Goal: Task Accomplishment & Management: Manage account settings

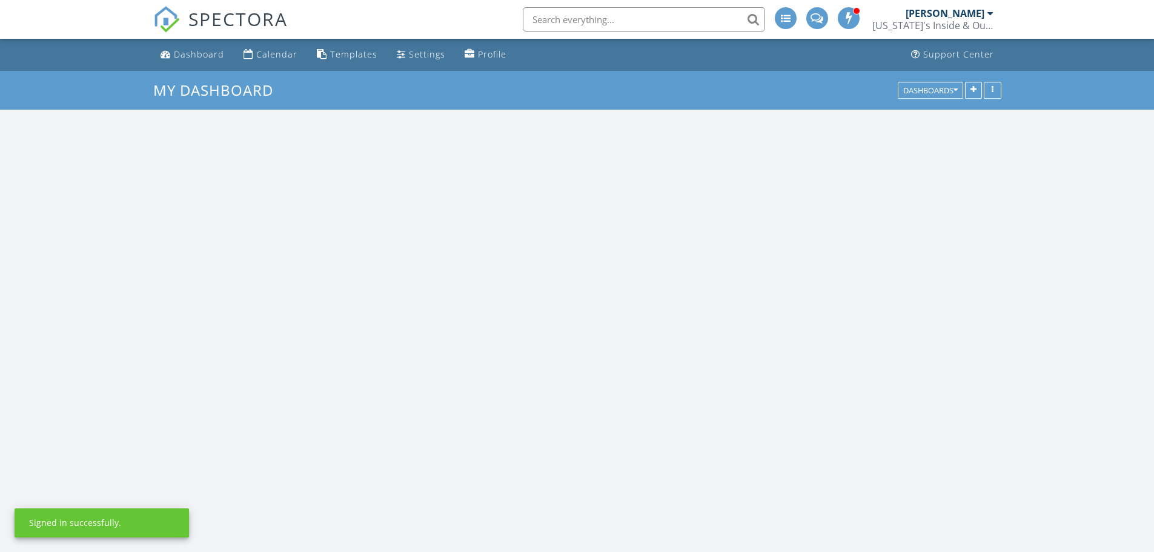
scroll to position [1122, 1173]
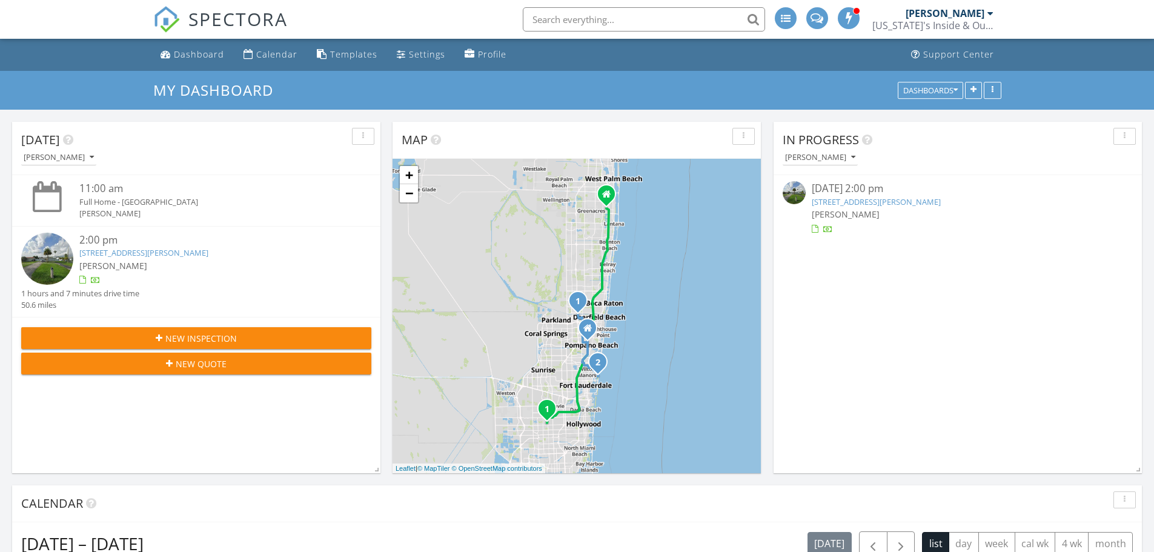
click at [169, 250] on link "8950 Johnson St , Pembroke Pines, FL 33024" at bounding box center [143, 252] width 129 height 11
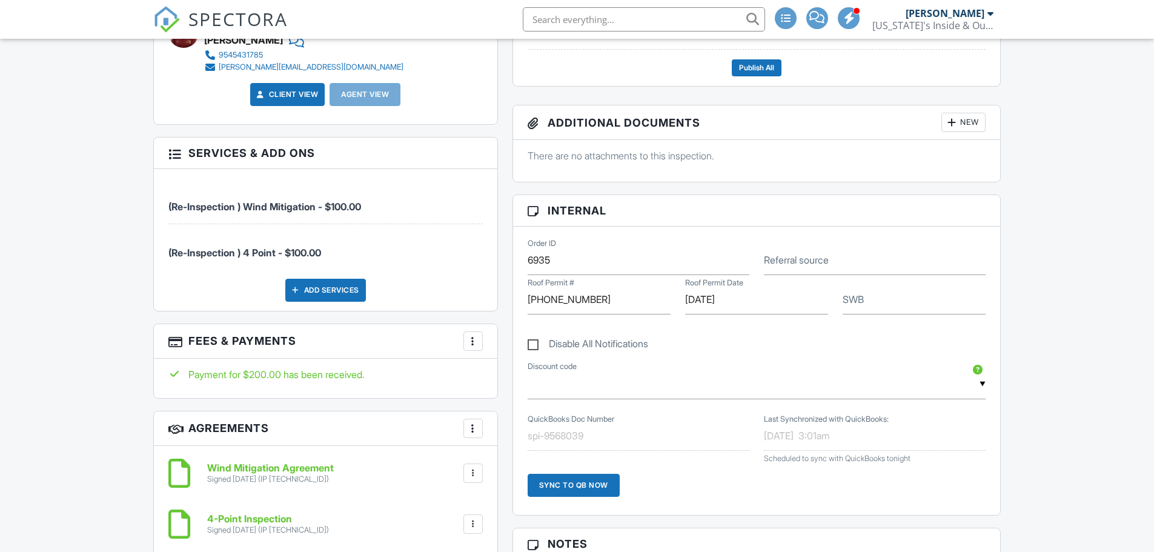
scroll to position [606, 0]
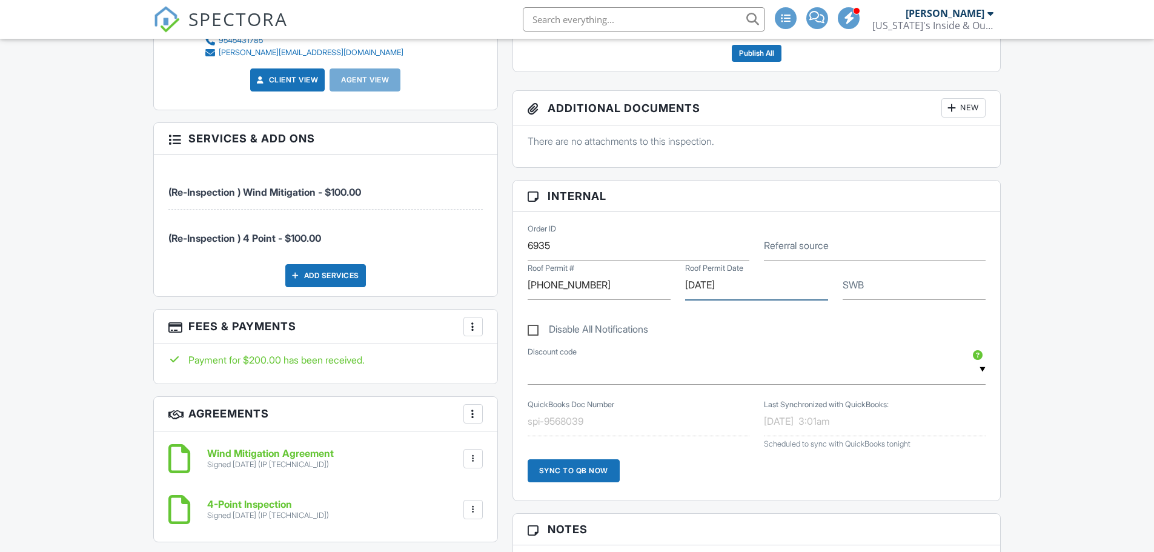
click at [707, 287] on input "[DATE]" at bounding box center [756, 285] width 143 height 30
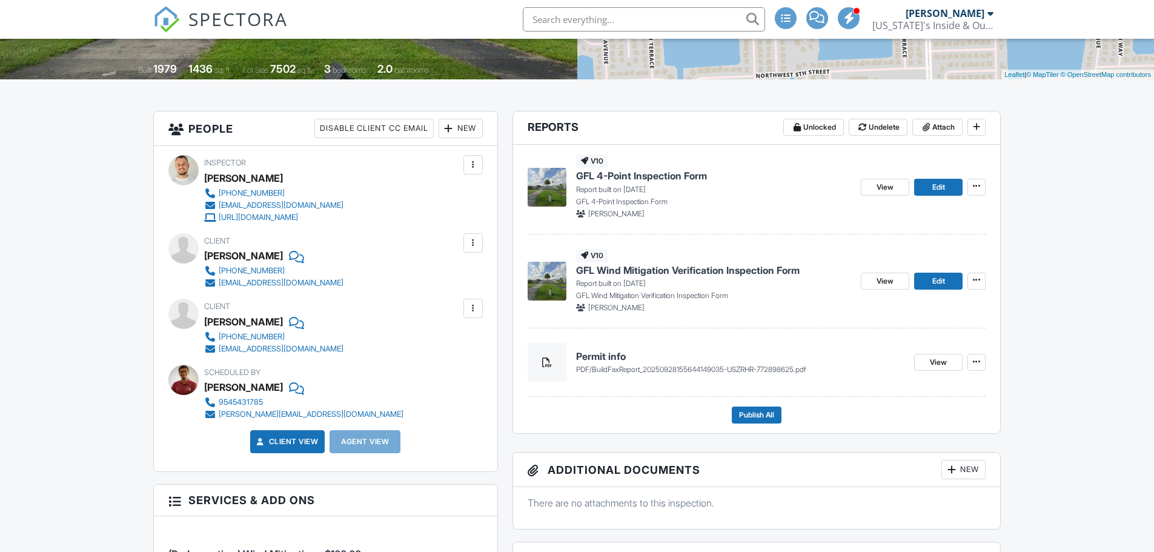
scroll to position [162, 0]
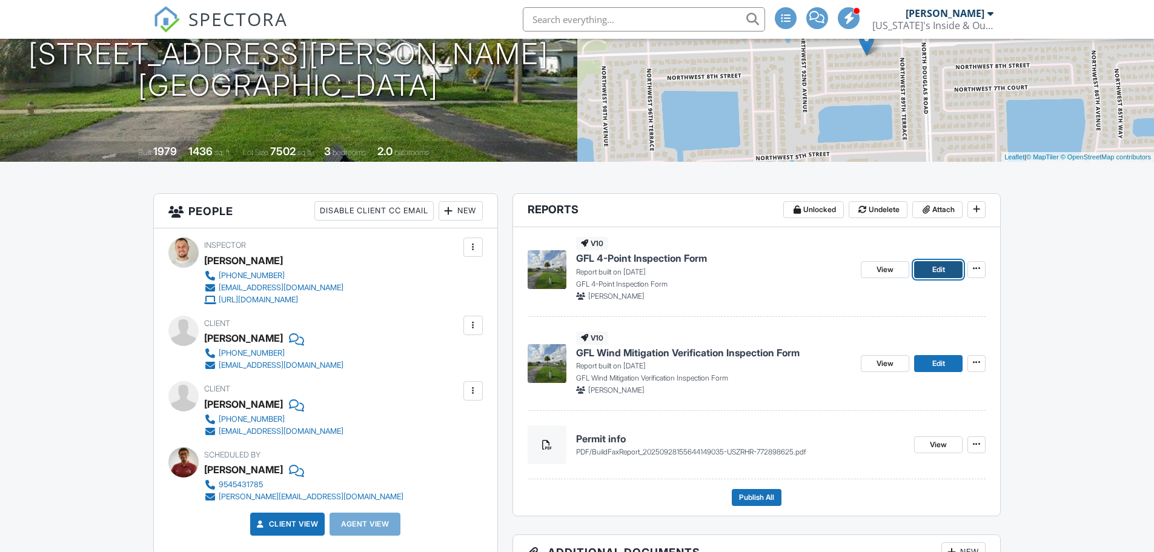
click at [922, 273] on link "Edit" at bounding box center [938, 269] width 48 height 17
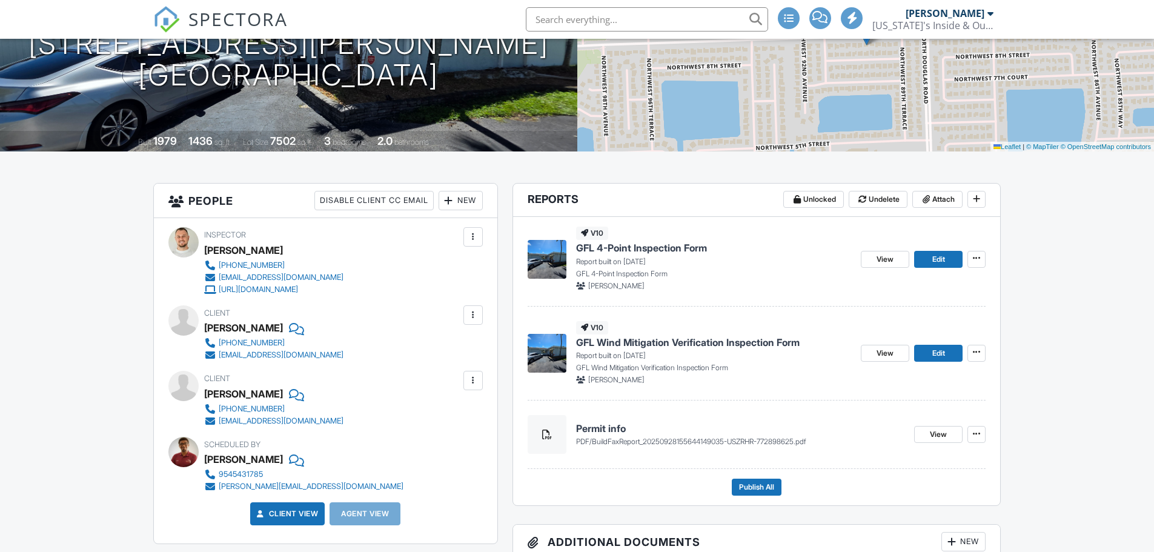
scroll to position [202, 0]
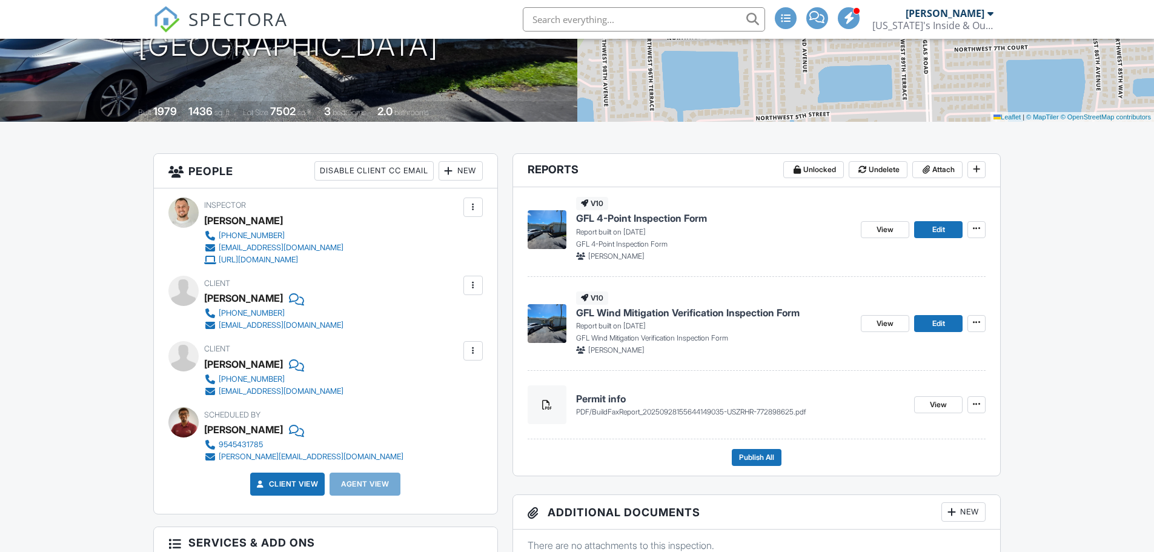
click at [656, 414] on span "BuildFaxReport_20250928155644149035-USZRHR-772898625.pdf" at bounding box center [699, 411] width 214 height 9
click at [599, 400] on h4 "Permit info" at bounding box center [740, 398] width 329 height 13
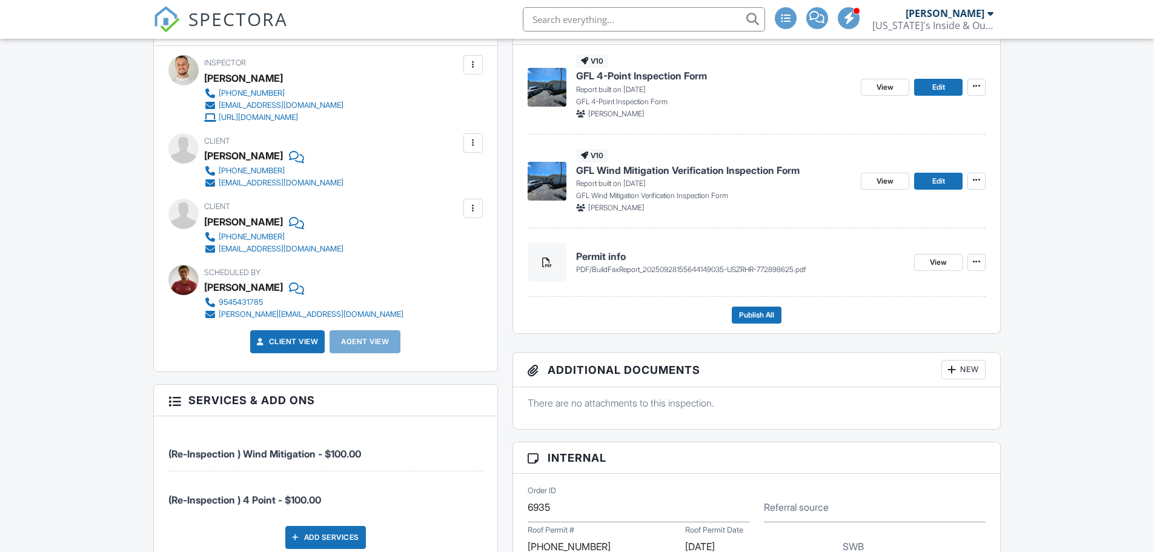
scroll to position [444, 0]
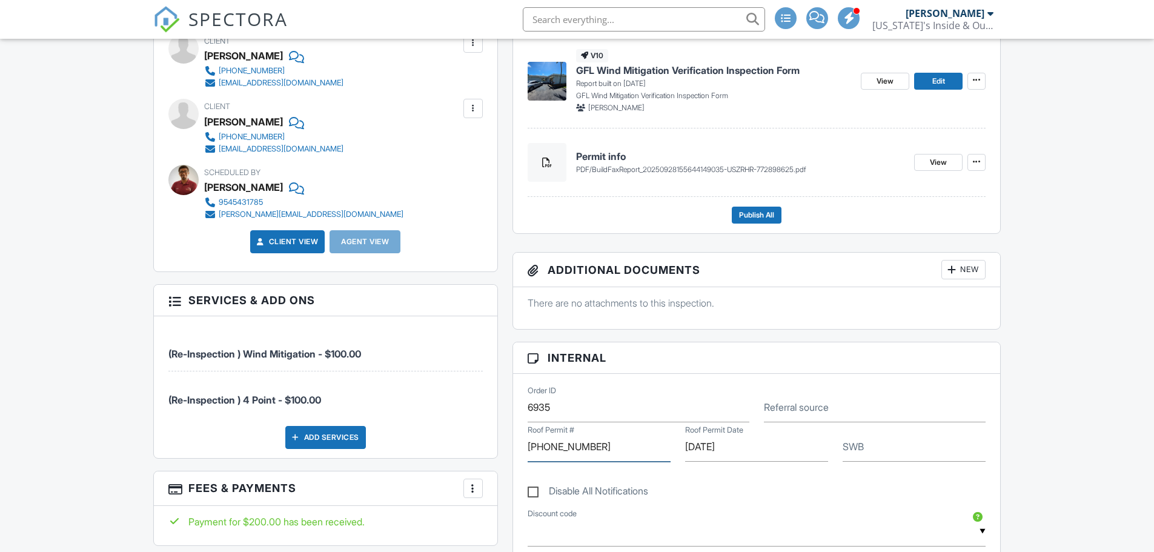
click at [560, 451] on input "16-39597-0" at bounding box center [599, 447] width 143 height 30
click at [560, 451] on input "[PHONE_NUMBER]" at bounding box center [599, 447] width 143 height 30
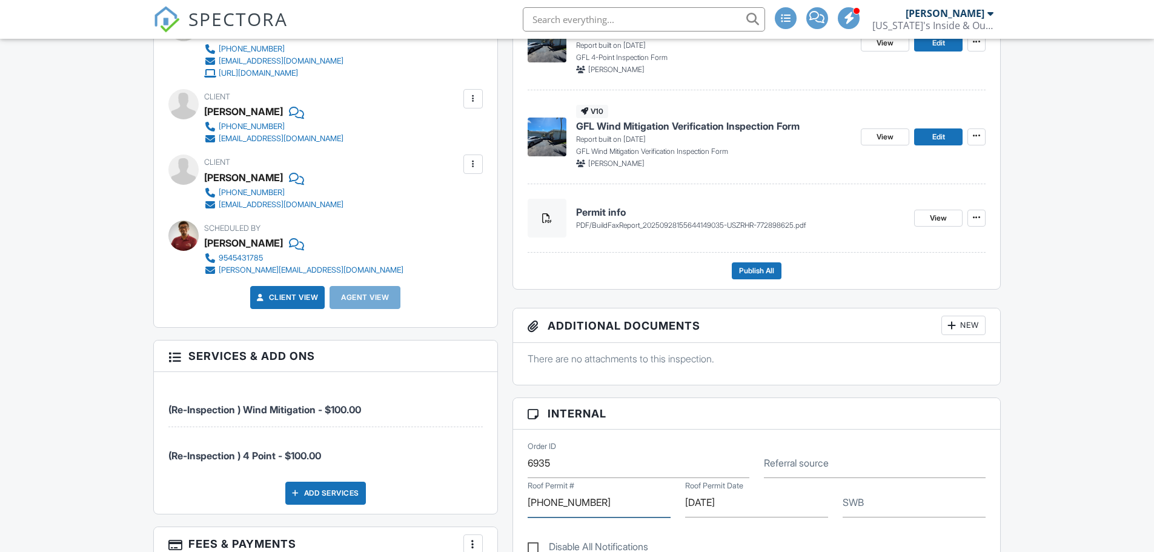
scroll to position [242, 0]
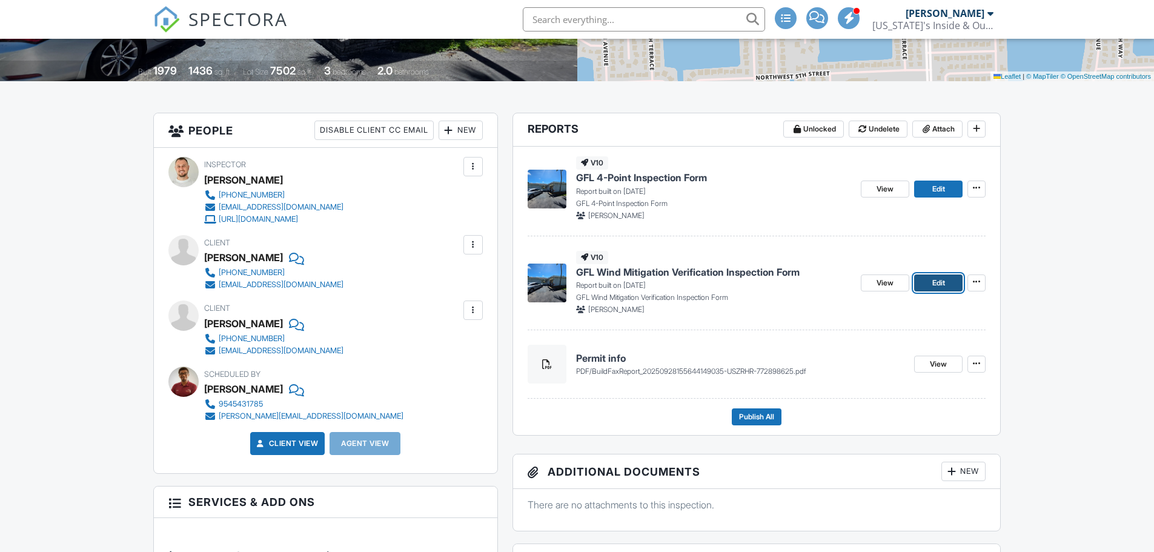
click at [928, 286] on link "Edit" at bounding box center [938, 282] width 48 height 17
click at [757, 414] on span "Publish All" at bounding box center [756, 417] width 35 height 12
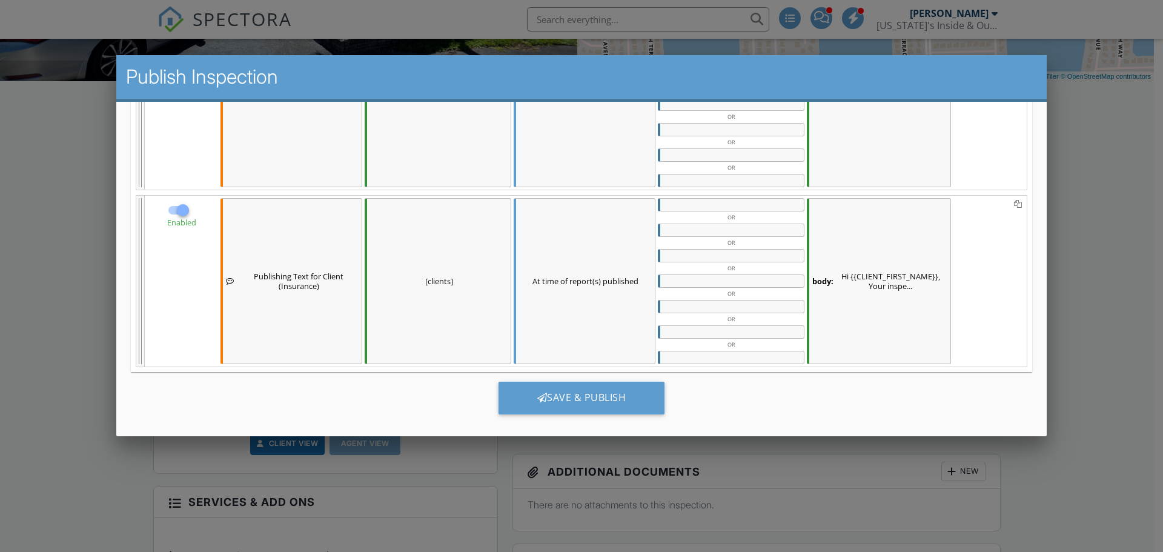
scroll to position [571, 0]
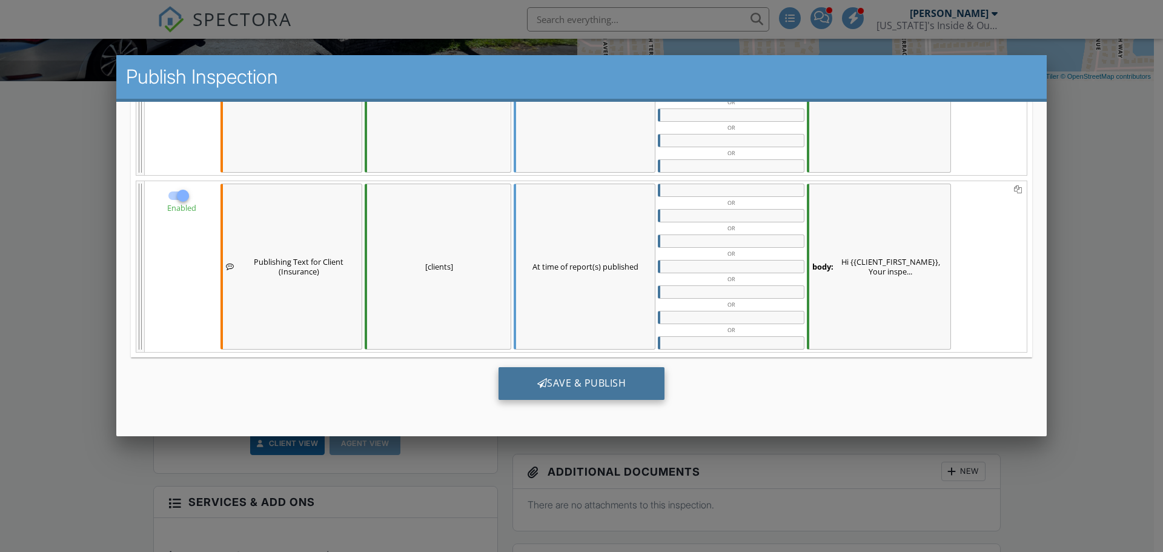
click at [568, 385] on div "Save & Publish" at bounding box center [582, 383] width 167 height 33
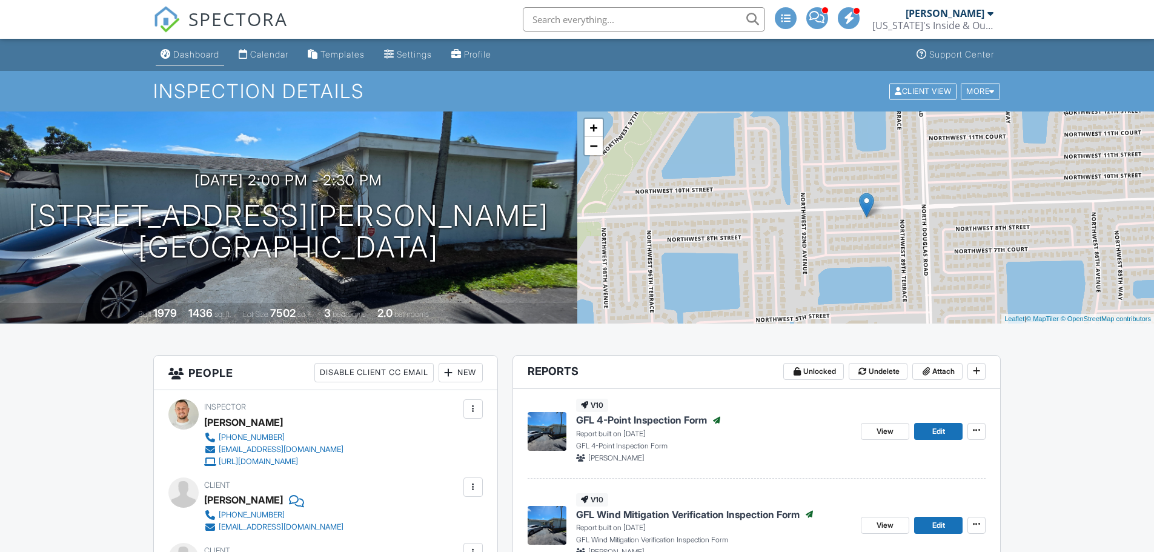
click at [208, 47] on link "Dashboard" at bounding box center [190, 55] width 68 height 22
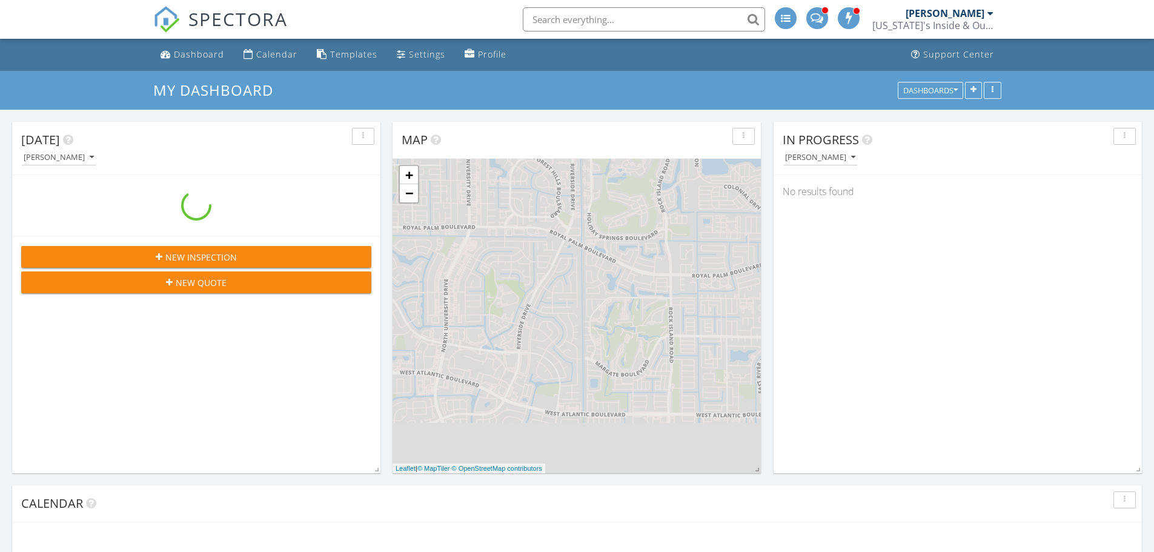
scroll to position [1122, 1173]
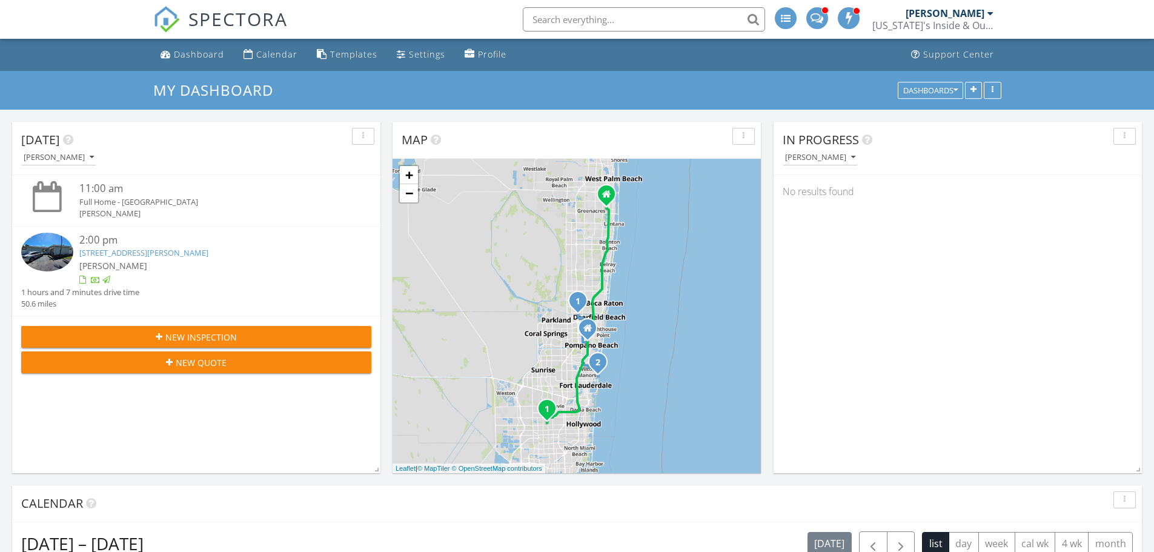
click at [920, 16] on div "[PERSON_NAME]" at bounding box center [945, 13] width 79 height 12
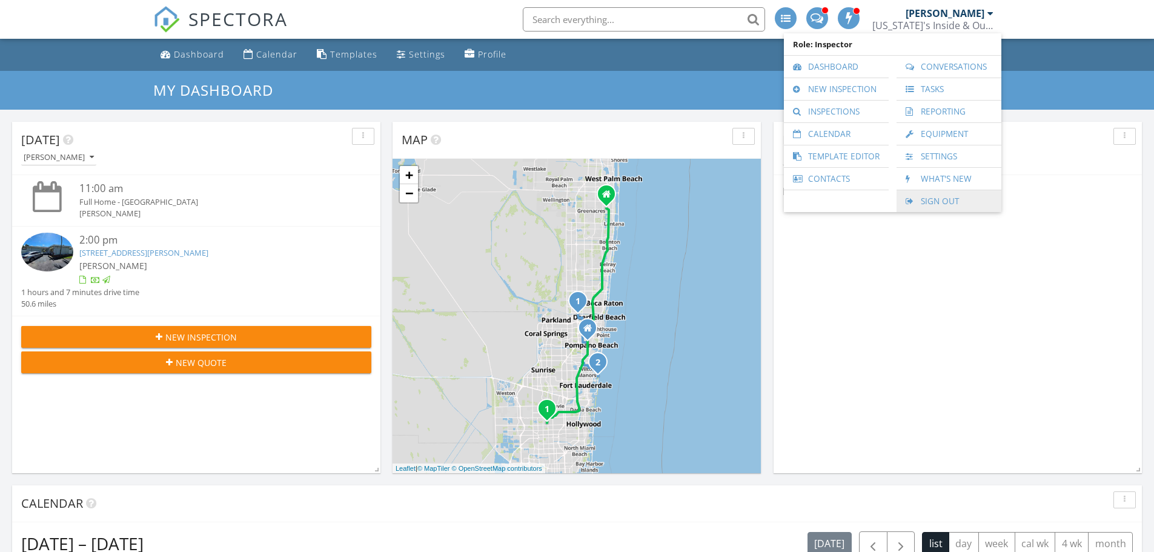
click at [933, 198] on link "Sign Out" at bounding box center [949, 201] width 93 height 22
